Goal: Information Seeking & Learning: Learn about a topic

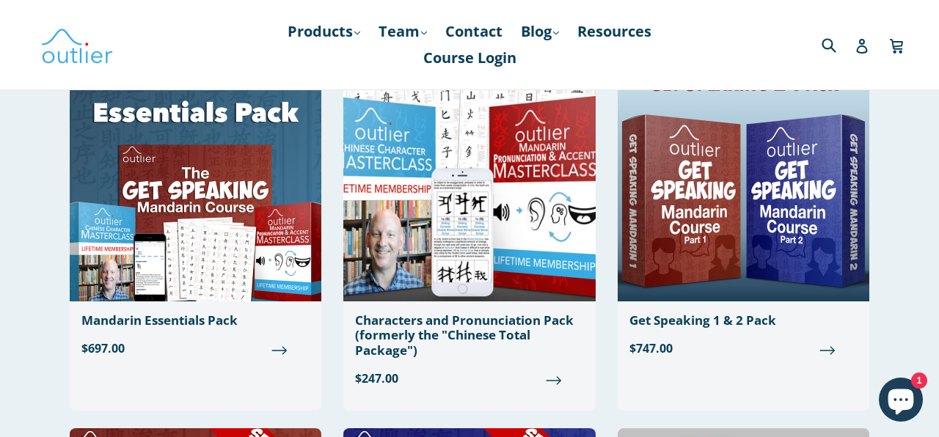
scroll to position [161, 0]
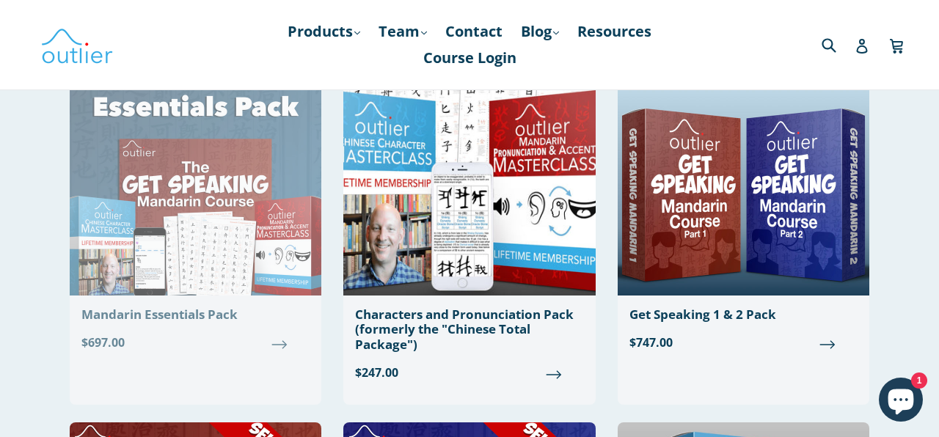
click at [212, 165] on img at bounding box center [196, 169] width 252 height 253
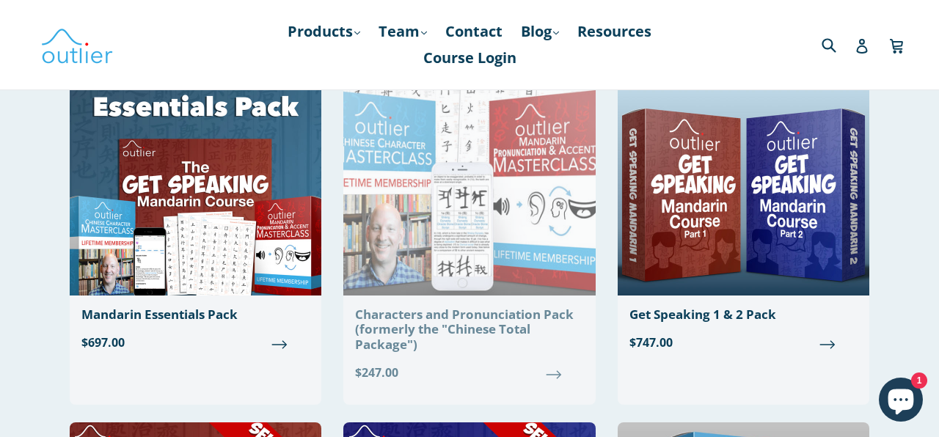
click at [390, 155] on img at bounding box center [469, 169] width 252 height 253
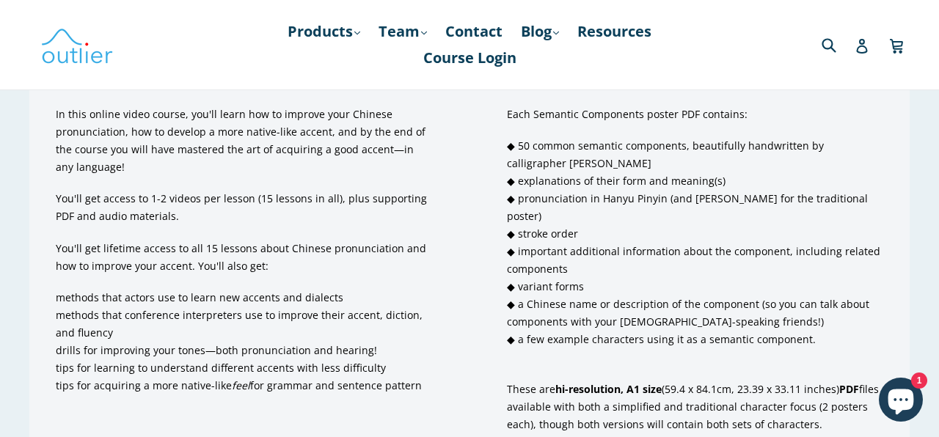
scroll to position [1178, 0]
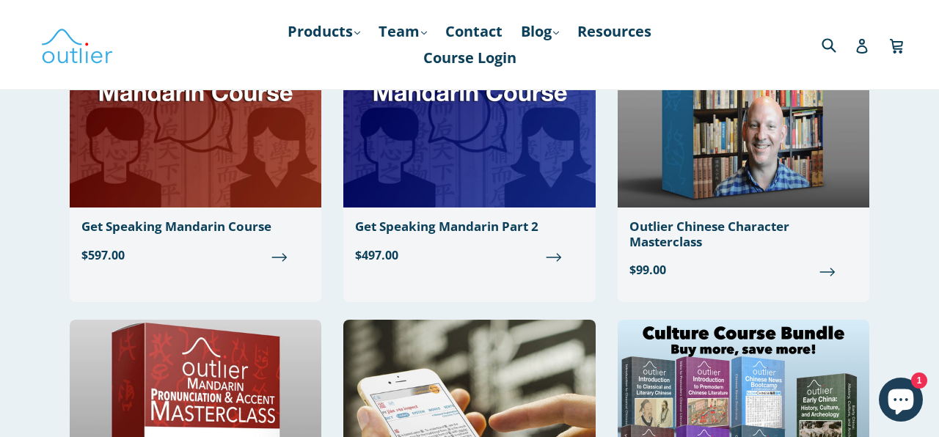
scroll to position [630, 0]
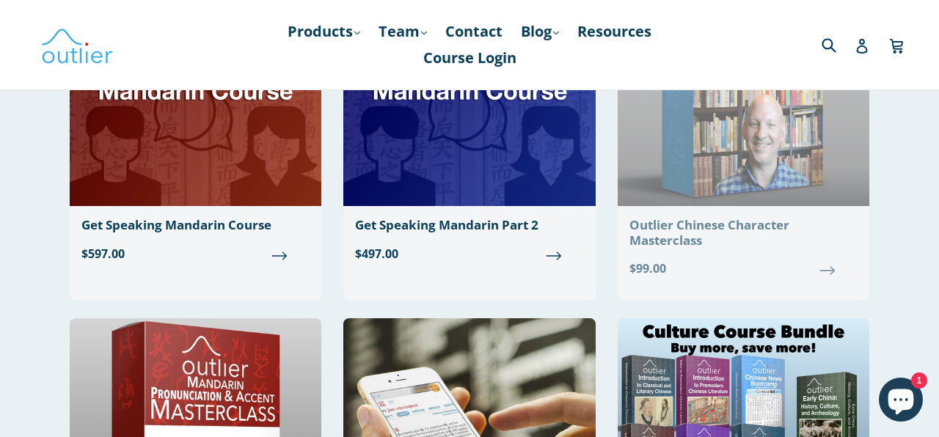
click at [722, 142] on img at bounding box center [744, 79] width 252 height 253
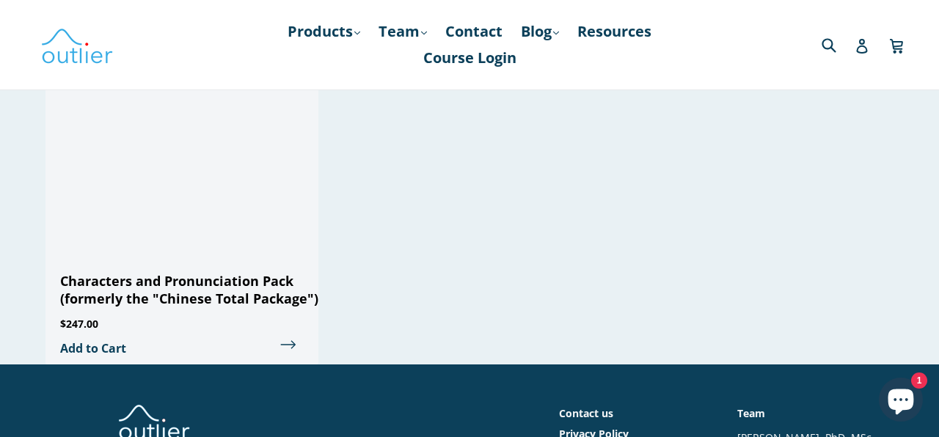
scroll to position [3704, 0]
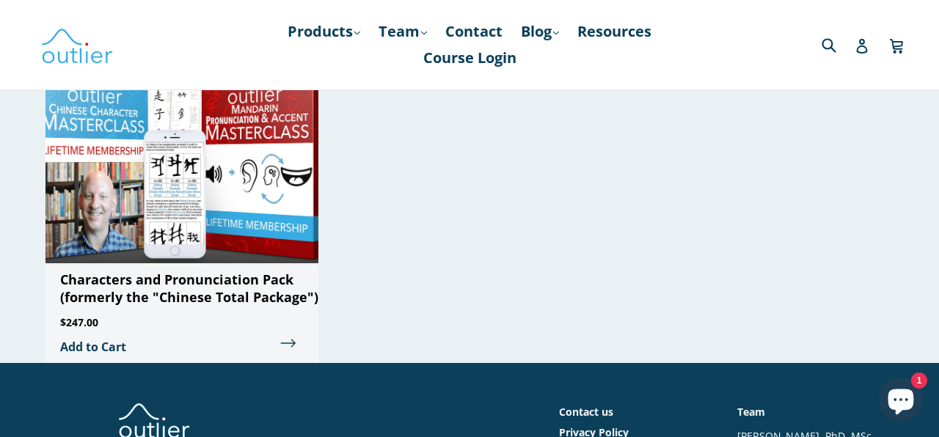
click at [182, 114] on img at bounding box center [181, 136] width 273 height 253
click at [172, 200] on img at bounding box center [181, 136] width 273 height 253
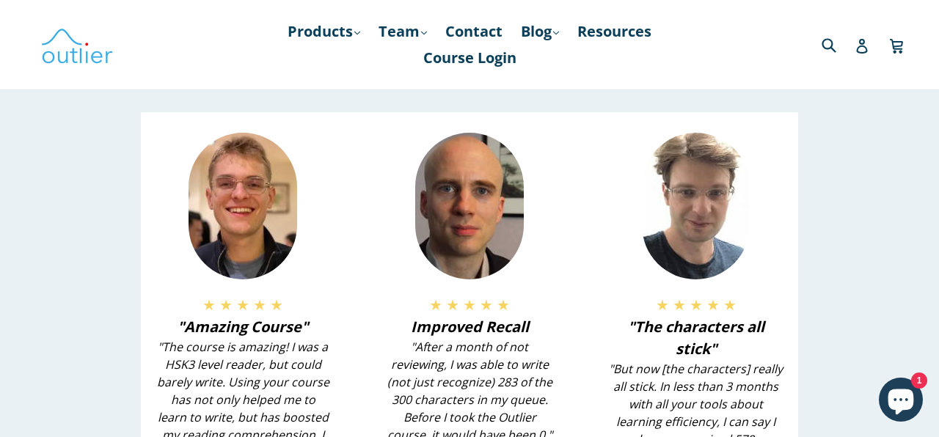
scroll to position [2840, 0]
